Goal: Navigation & Orientation: Find specific page/section

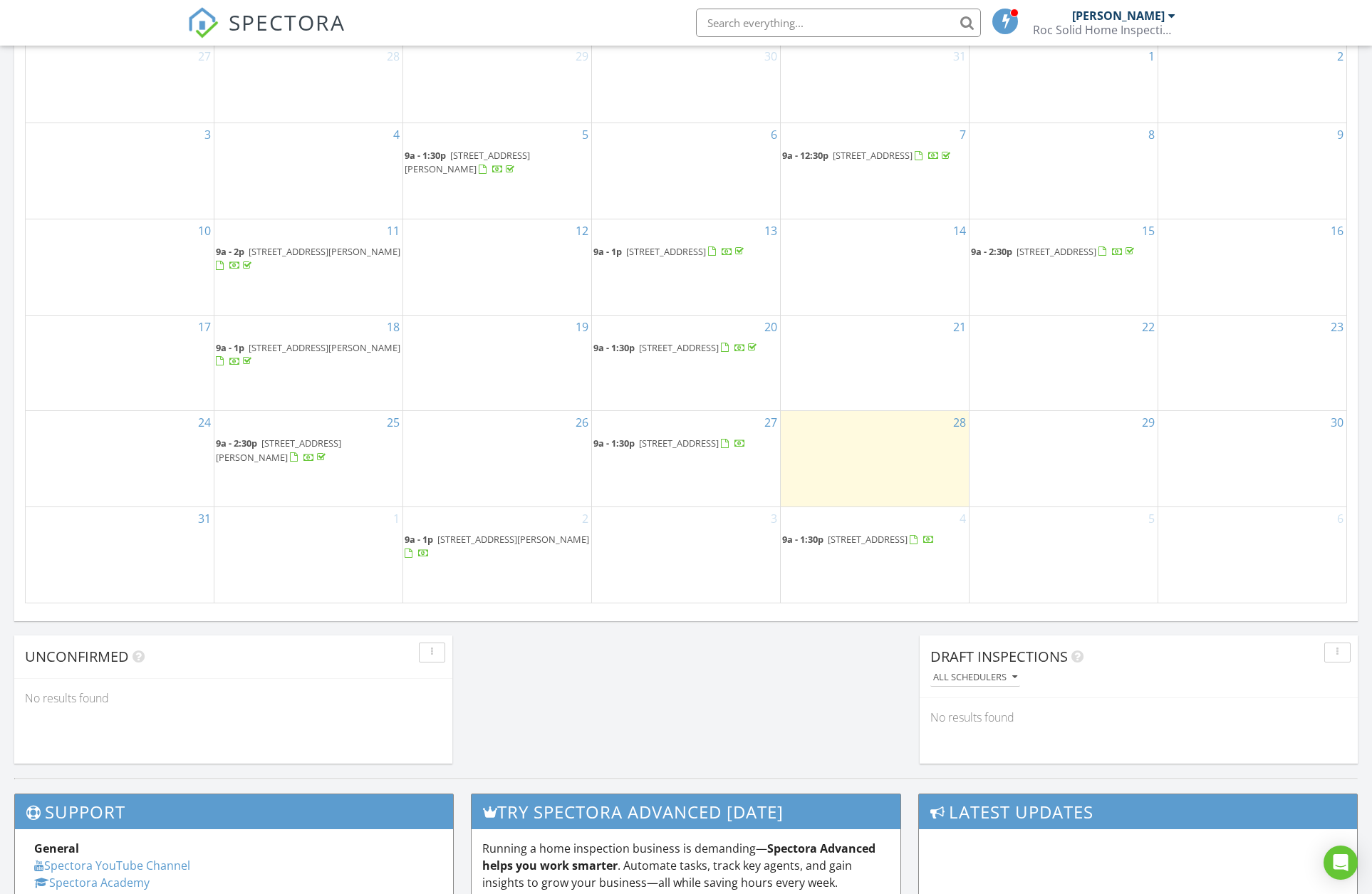
scroll to position [1319, 1394]
click at [665, 439] on span "355 Pinecrest Dr, Danville 24541" at bounding box center [678, 443] width 80 height 13
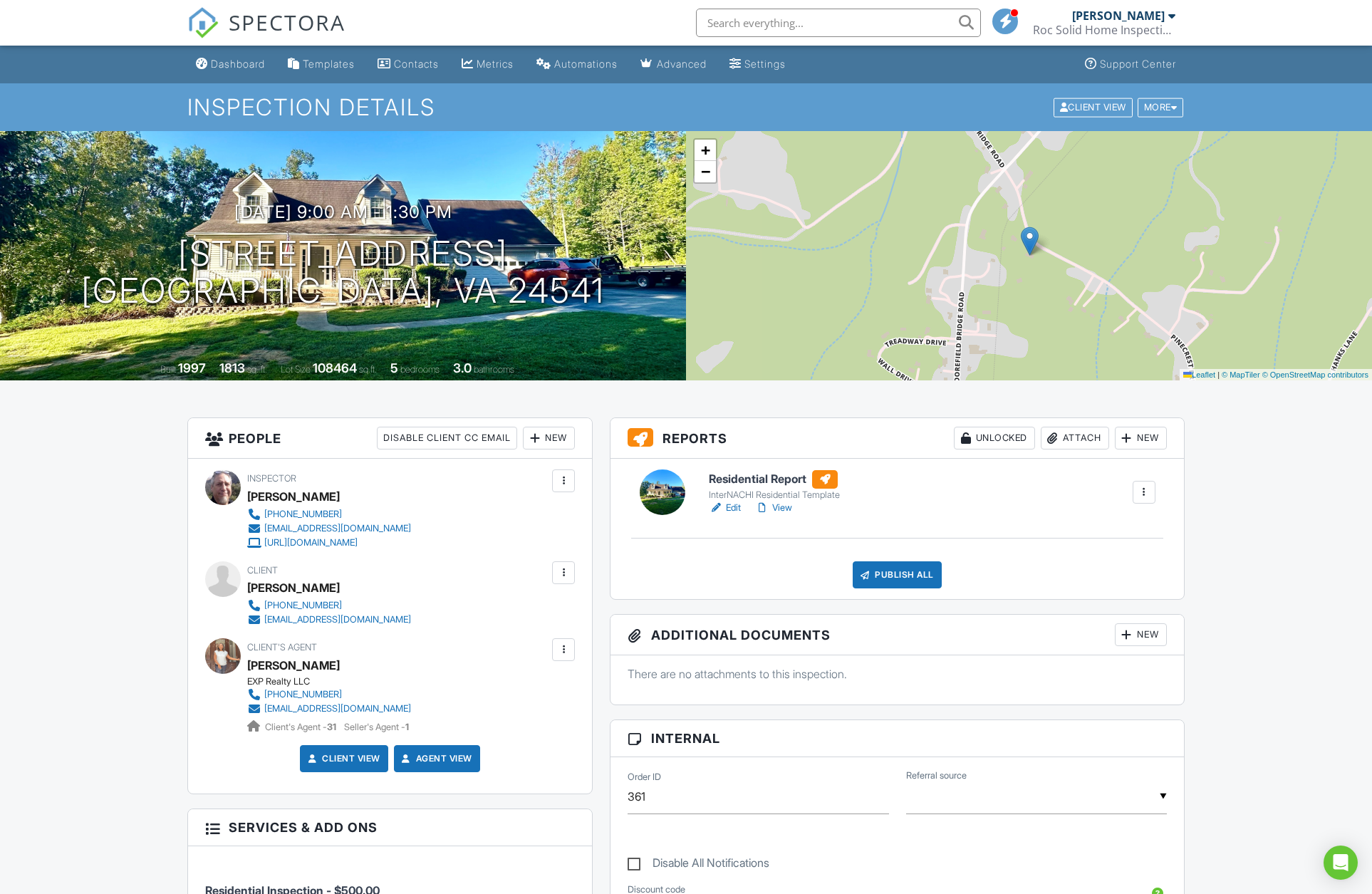
click at [776, 511] on link "View" at bounding box center [774, 507] width 37 height 14
click at [238, 70] on link "Dashboard" at bounding box center [230, 65] width 81 height 26
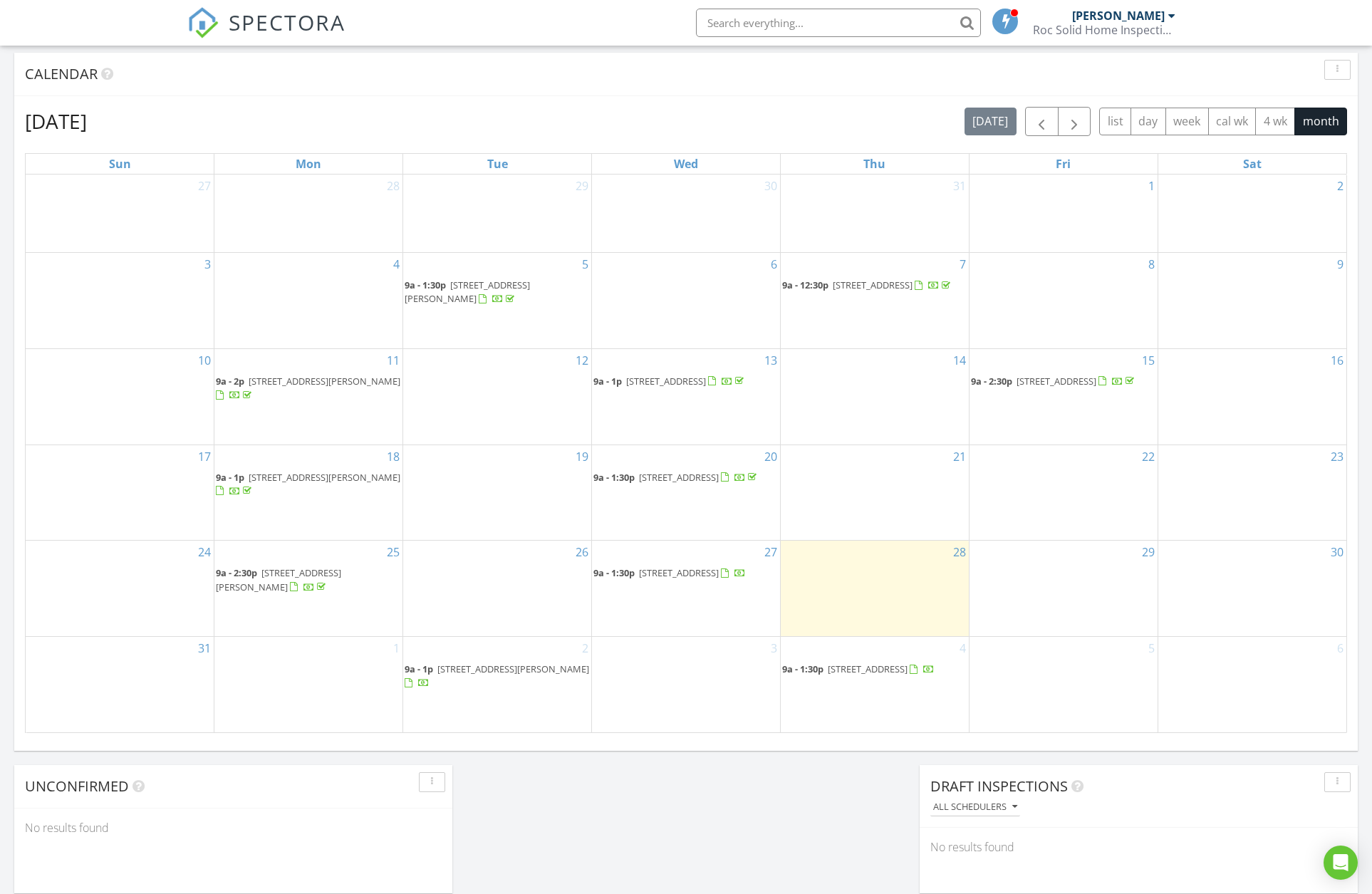
click at [302, 571] on span "928 Poorhouse Creek Rd, Stuart 24171" at bounding box center [278, 579] width 125 height 26
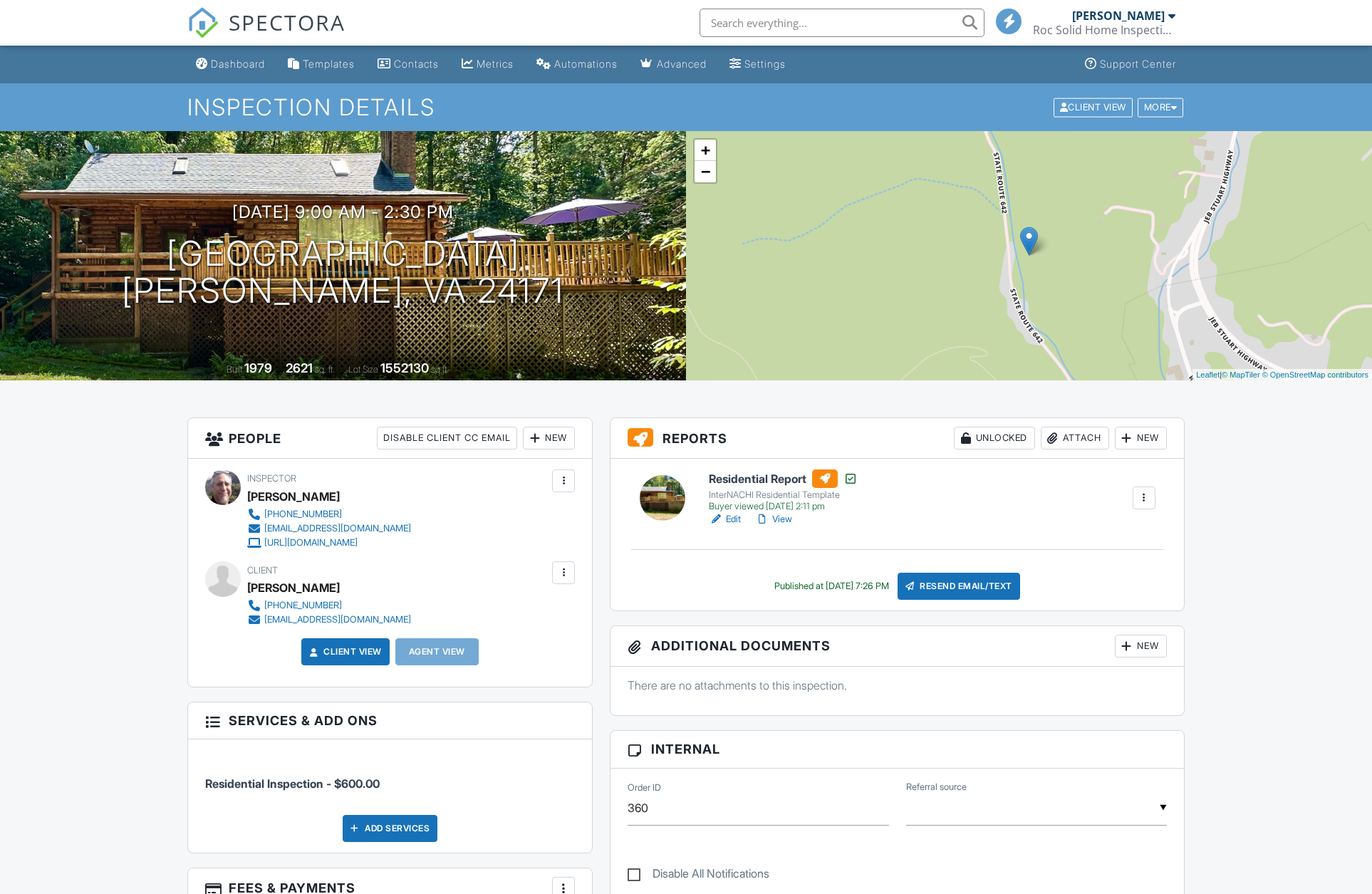
click at [783, 521] on link "View" at bounding box center [774, 519] width 37 height 14
click at [249, 63] on div "Dashboard" at bounding box center [238, 64] width 54 height 12
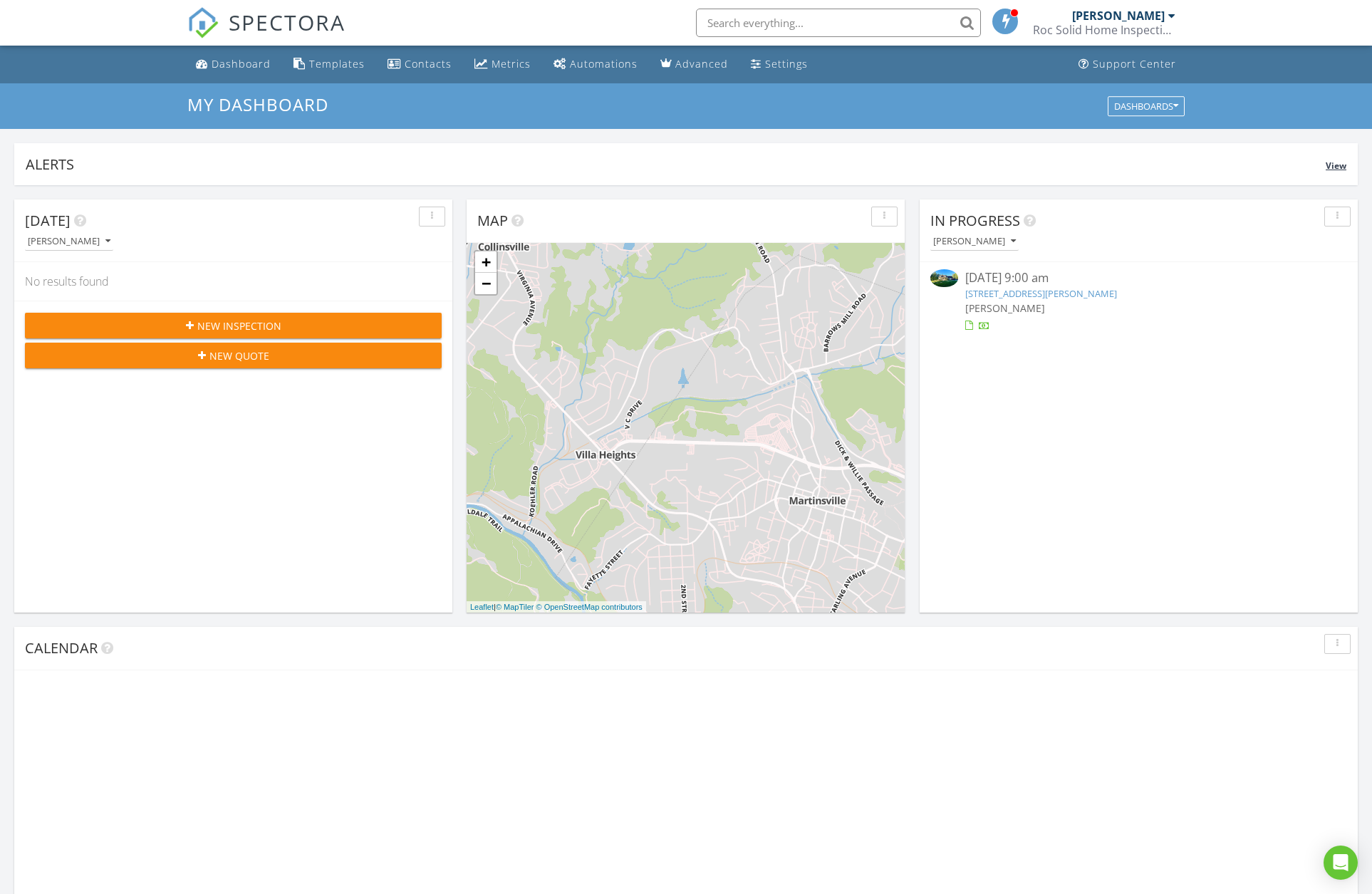
scroll to position [1319, 1394]
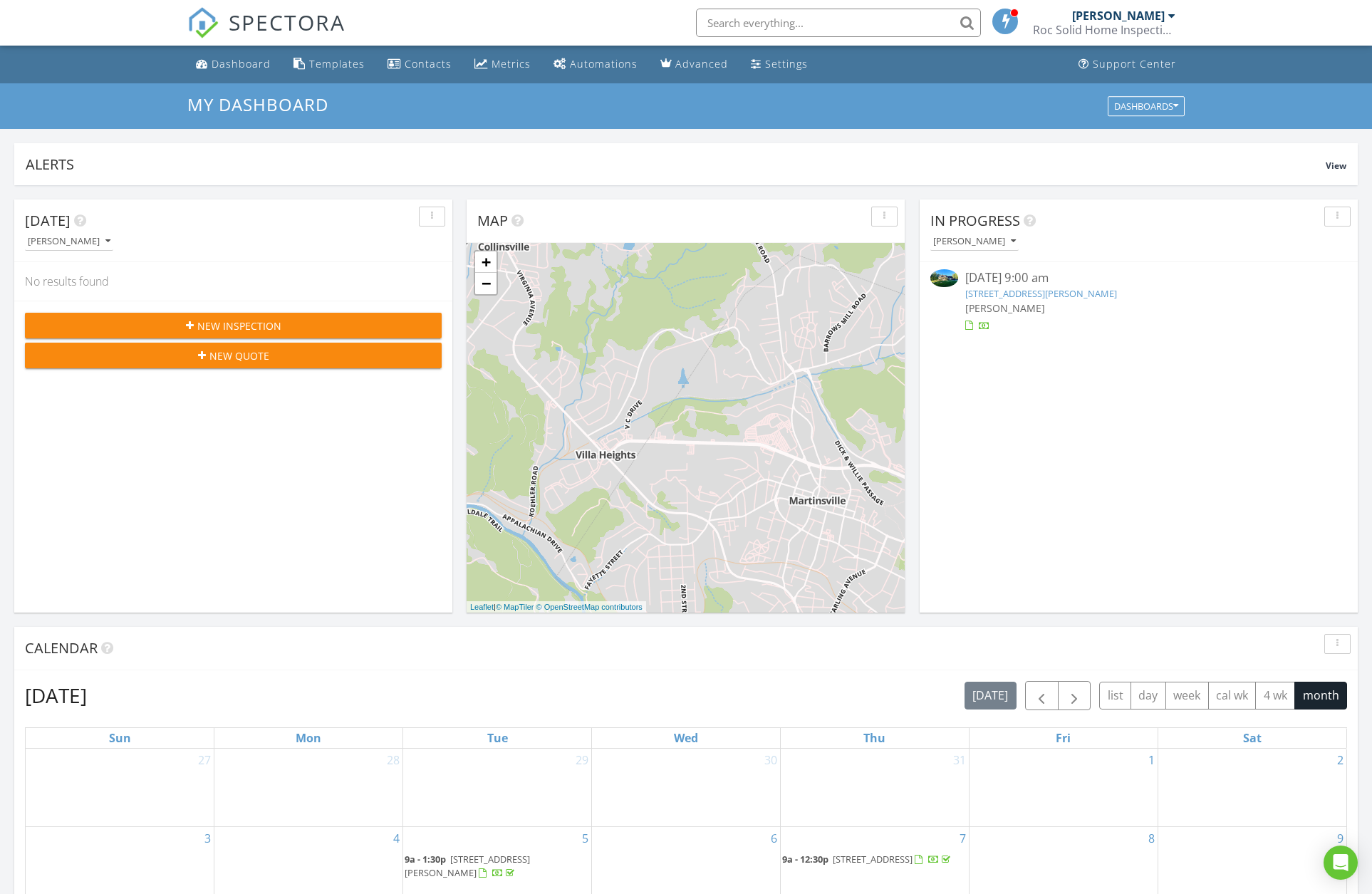
click at [1008, 294] on link "355 Pinecrest Dr, Danville, VA 24541" at bounding box center [1040, 294] width 152 height 13
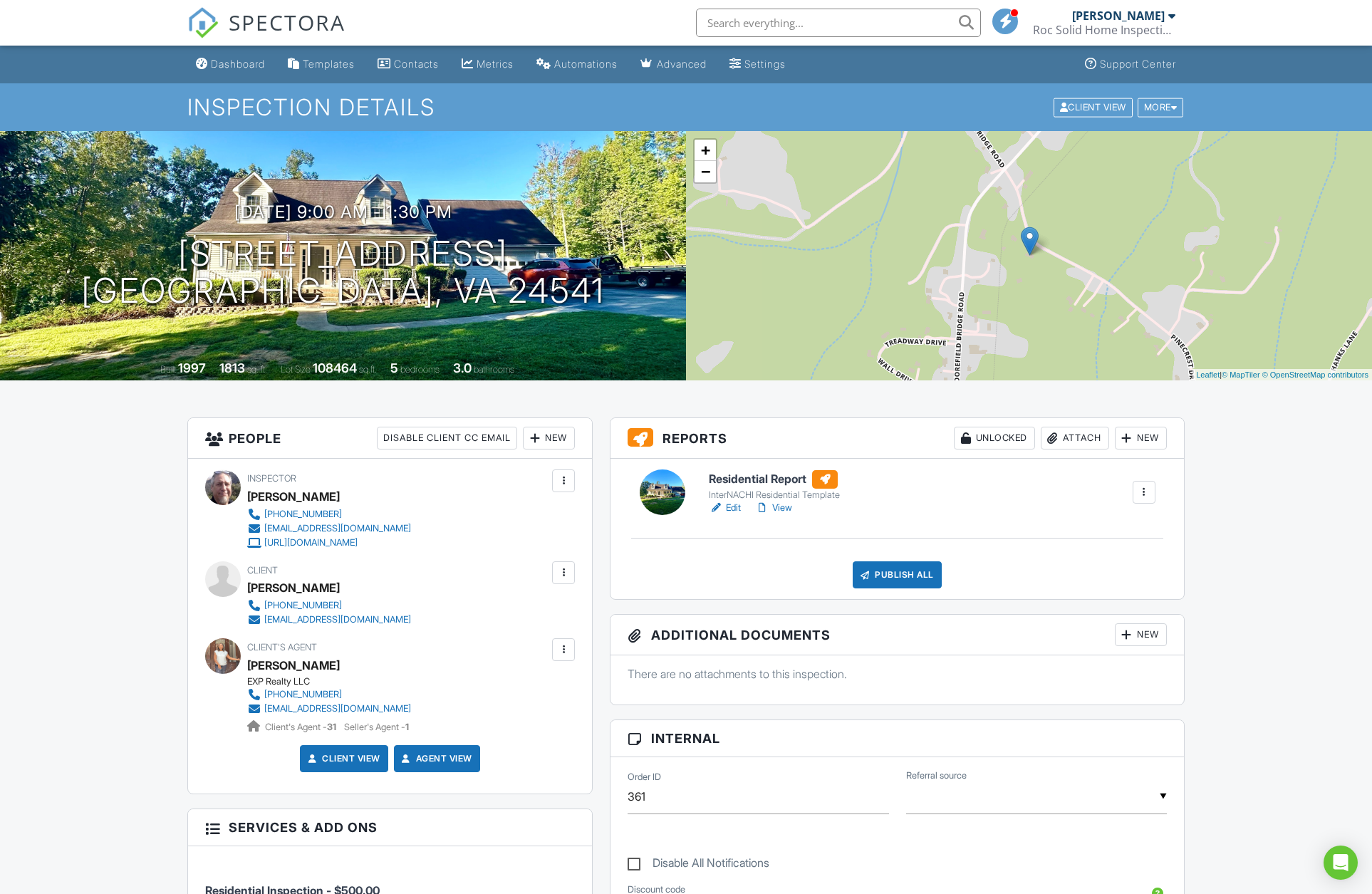
click at [781, 507] on link "View" at bounding box center [774, 507] width 37 height 14
